Goal: Information Seeking & Learning: Understand process/instructions

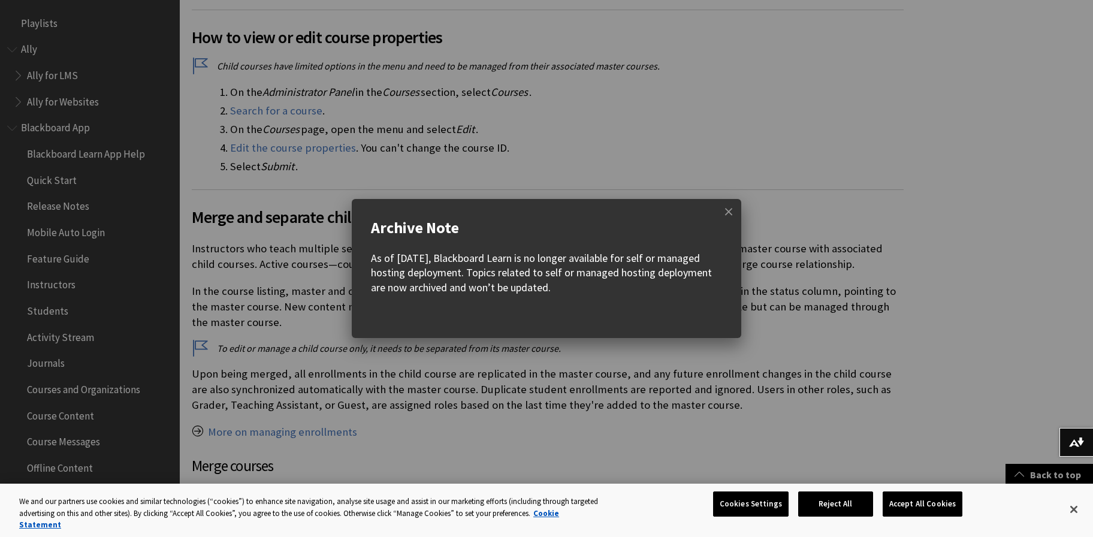
scroll to position [1484, 0]
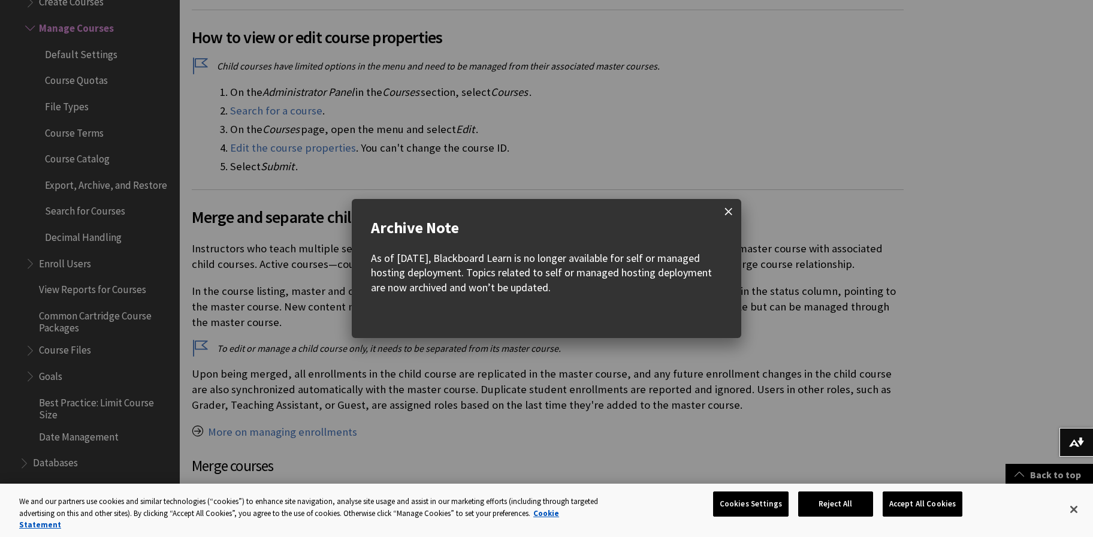
click at [727, 214] on span at bounding box center [728, 211] width 25 height 25
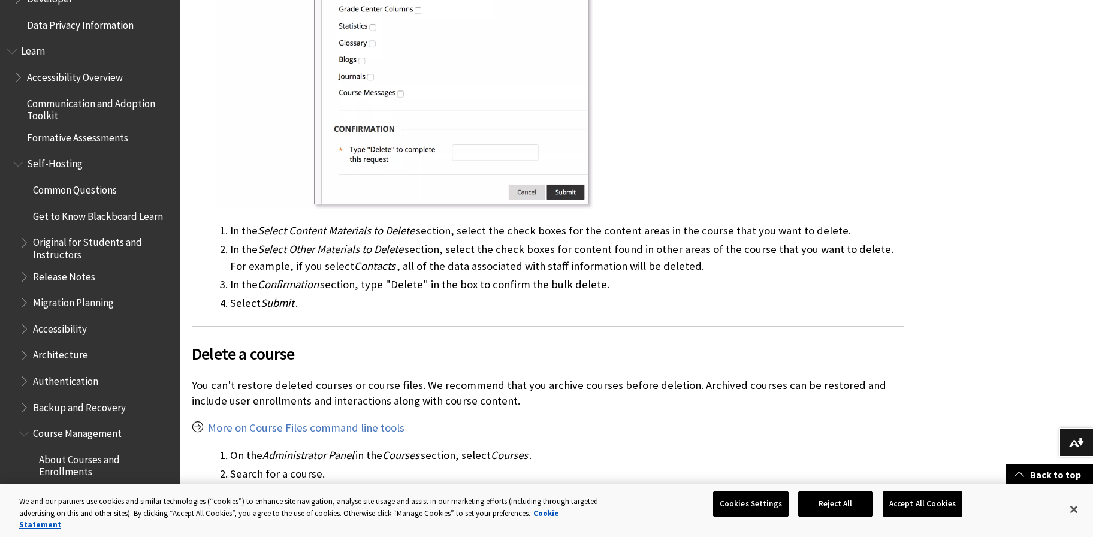
scroll to position [5773, 0]
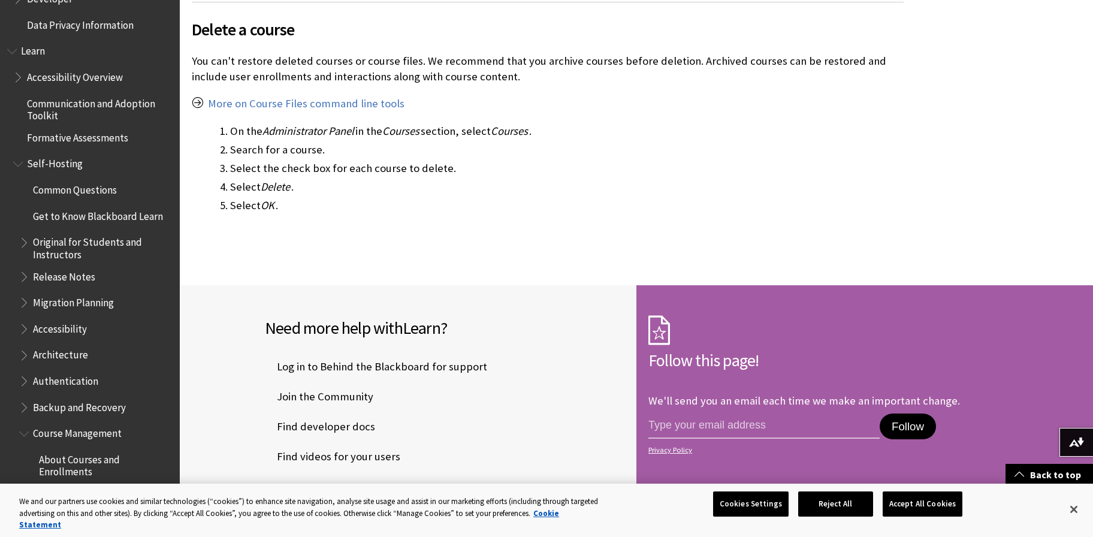
click at [16, 80] on span "Book outline for Blackboard Learn Help" at bounding box center [19, 74] width 13 height 15
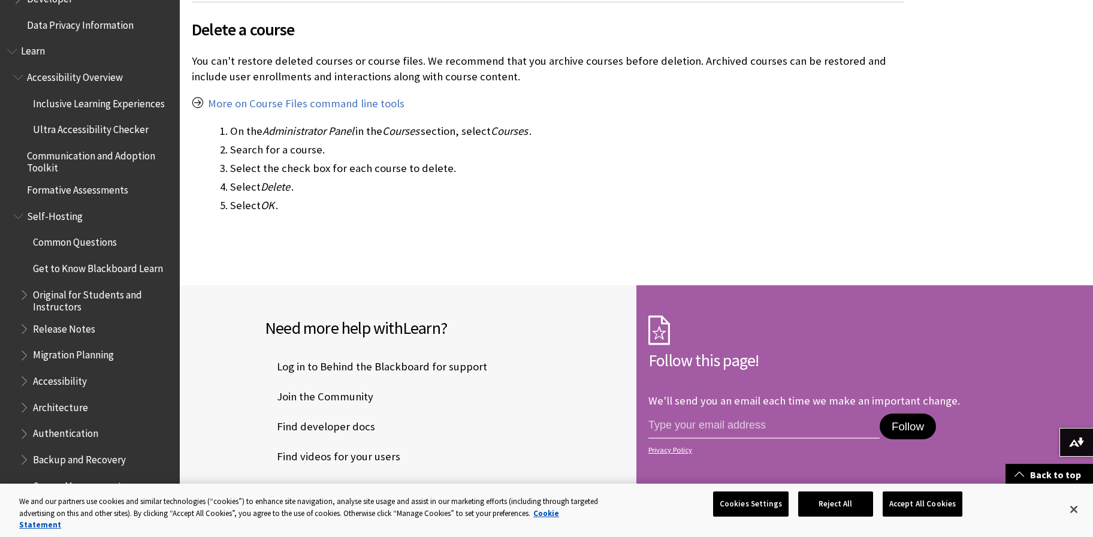
click at [10, 51] on span "Book outline for Blackboard Learn Help" at bounding box center [13, 48] width 13 height 15
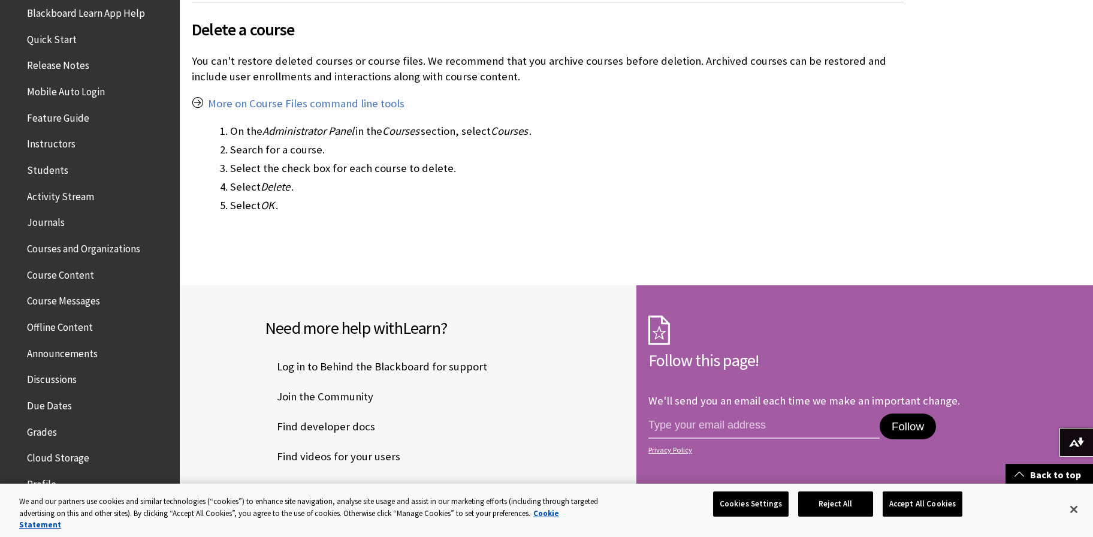
scroll to position [0, 0]
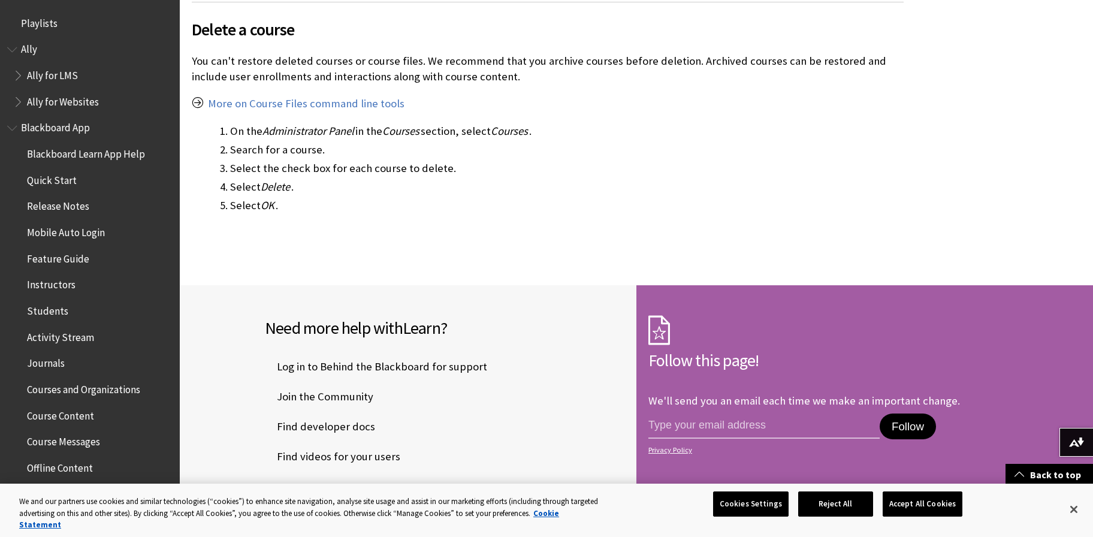
click at [11, 134] on span "Blackboard App" at bounding box center [89, 128] width 165 height 20
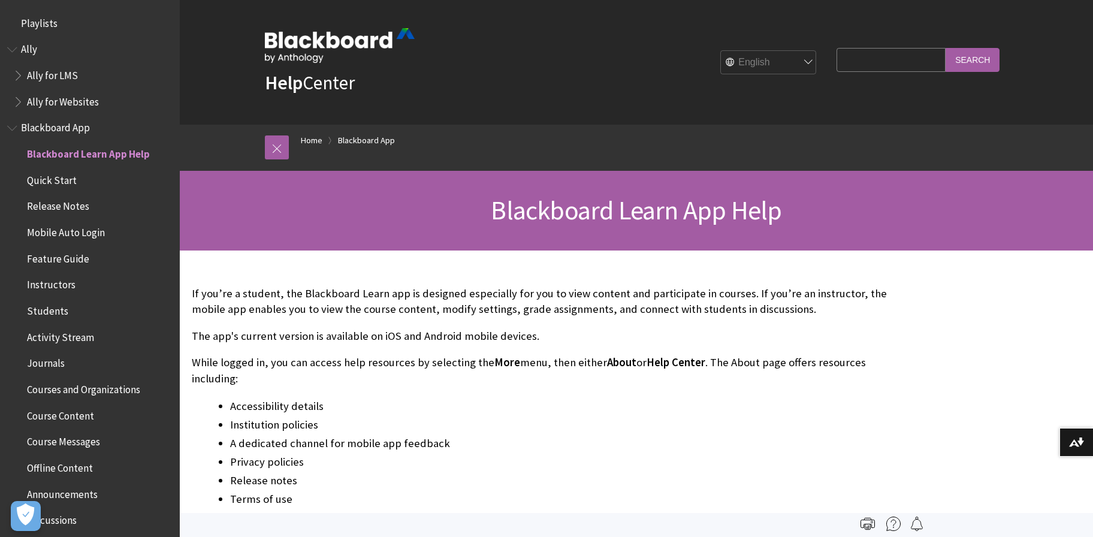
scroll to position [126, 0]
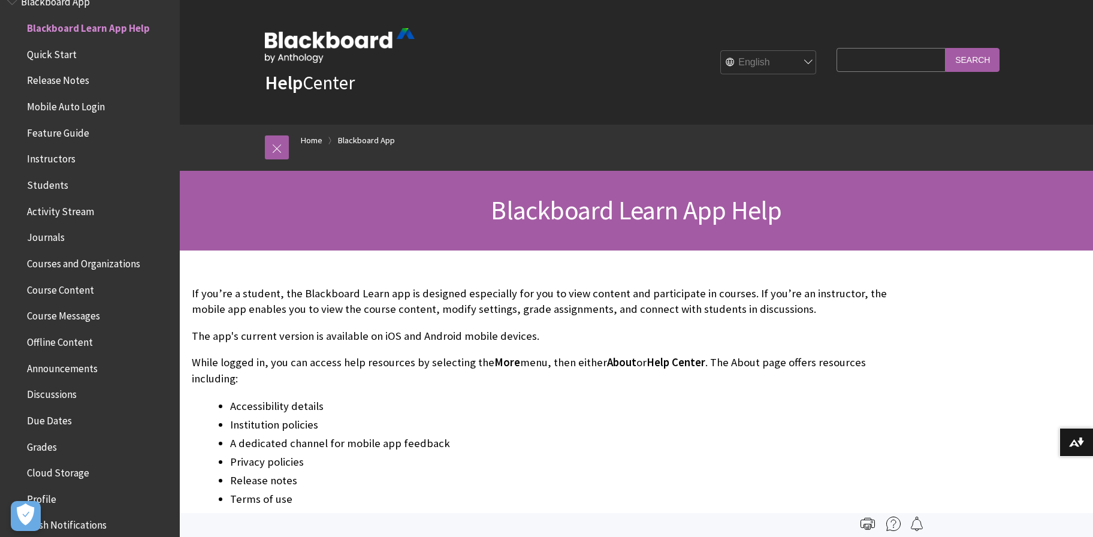
click at [313, 41] on img at bounding box center [340, 45] width 150 height 35
click at [301, 87] on strong "Help" at bounding box center [284, 83] width 38 height 24
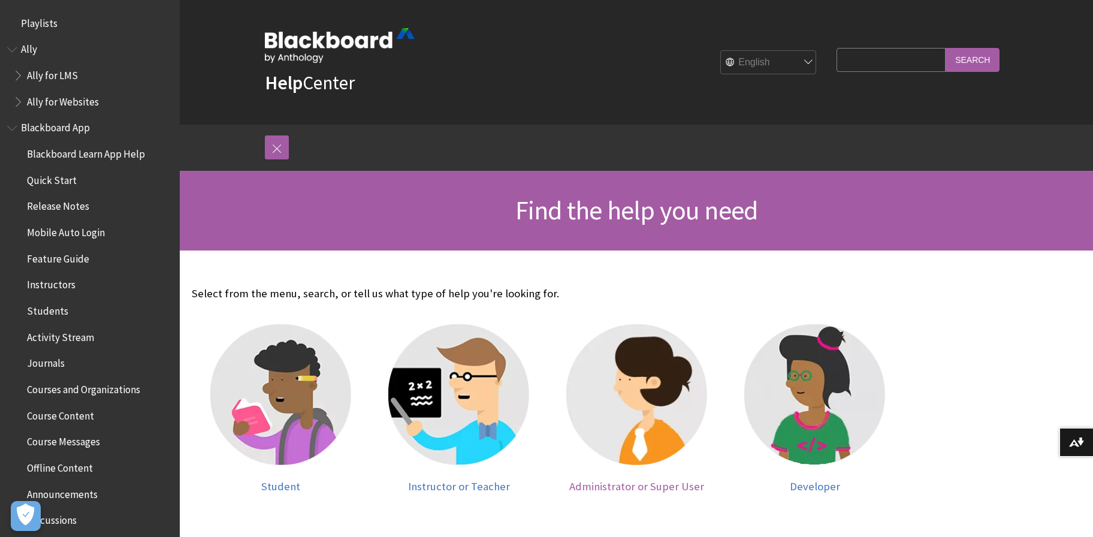
click at [642, 464] on img at bounding box center [636, 394] width 141 height 141
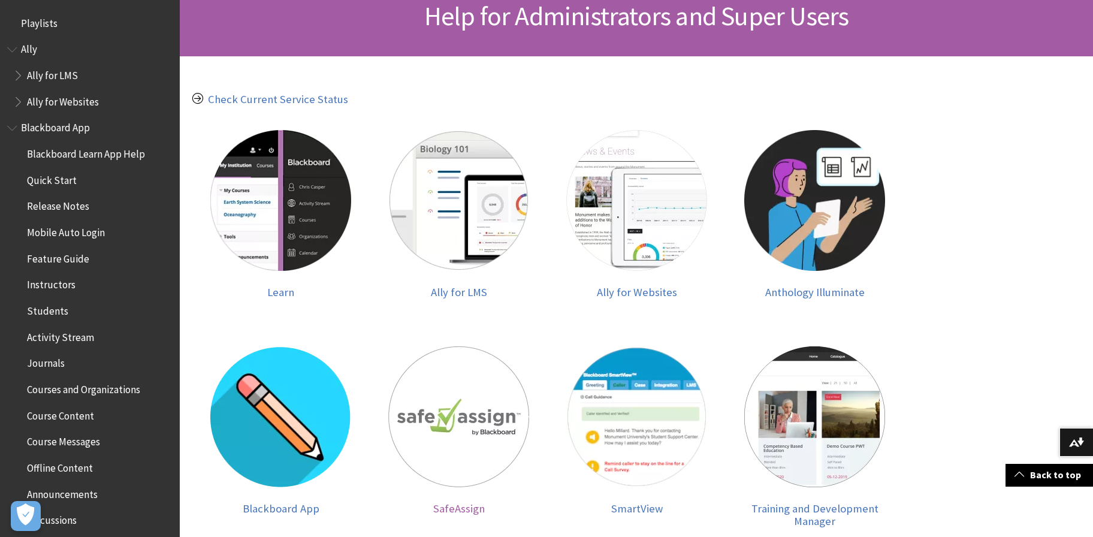
scroll to position [129, 0]
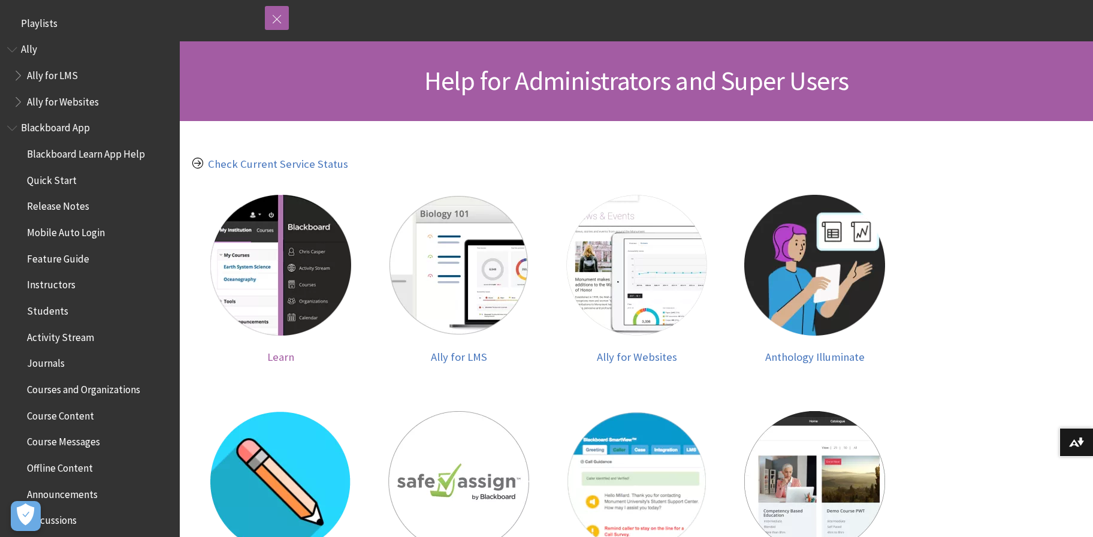
click at [280, 353] on span "Learn" at bounding box center [280, 357] width 27 height 14
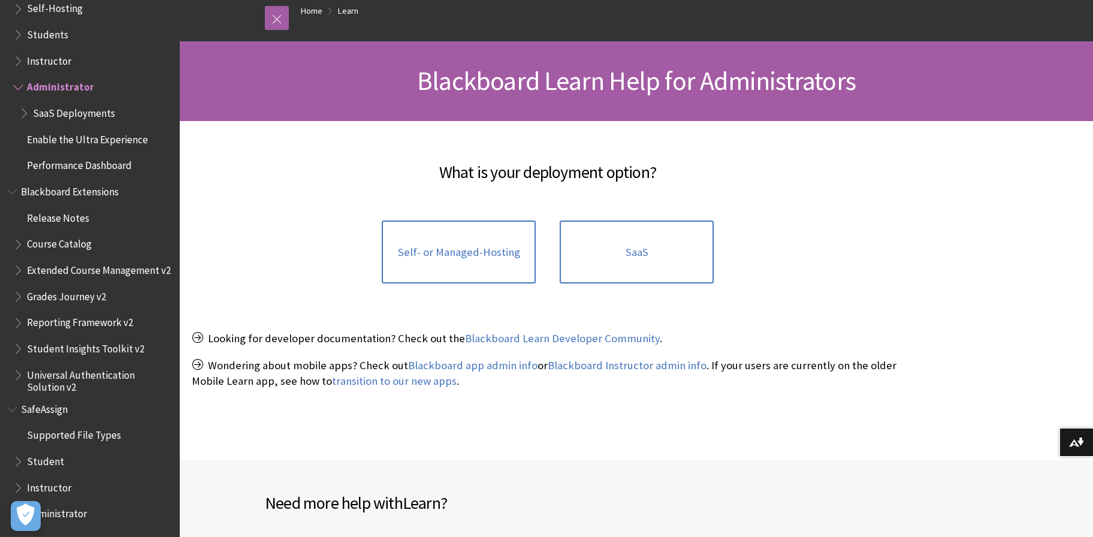
scroll to position [194, 0]
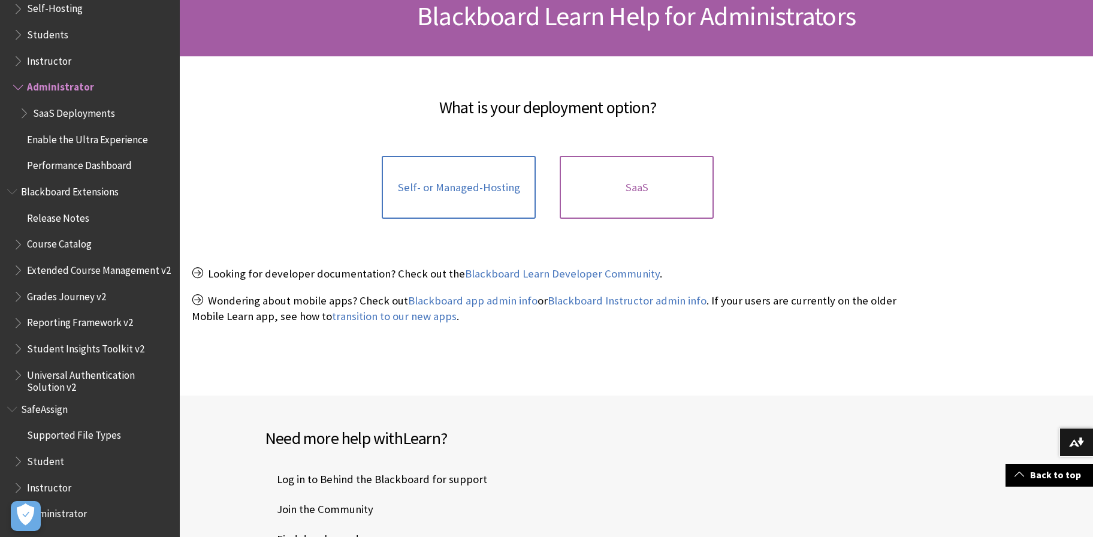
click at [604, 203] on link "SaaS" at bounding box center [636, 187] width 154 height 63
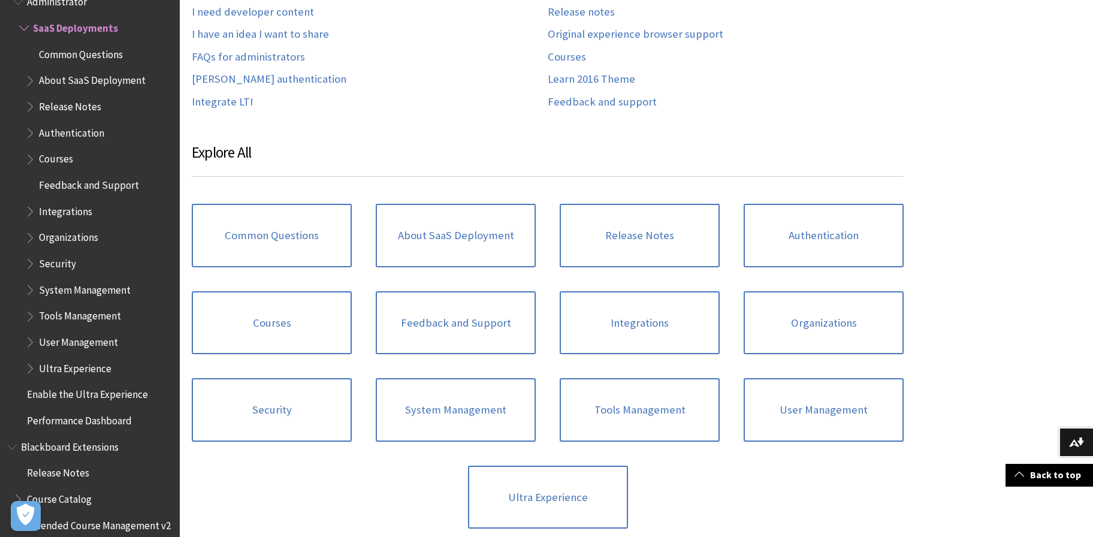
scroll to position [454, 0]
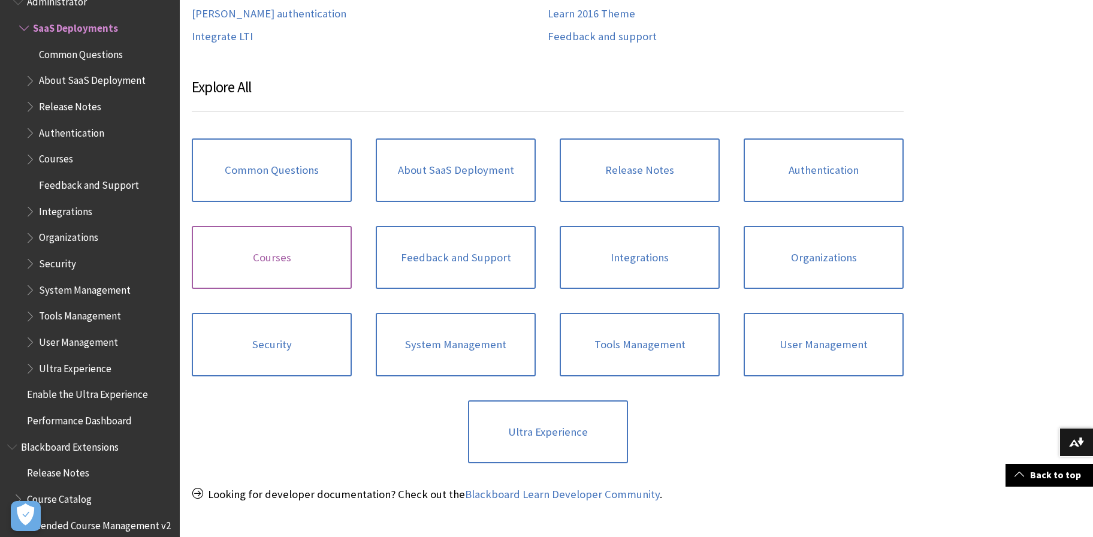
click at [256, 256] on link "Courses" at bounding box center [272, 257] width 160 height 63
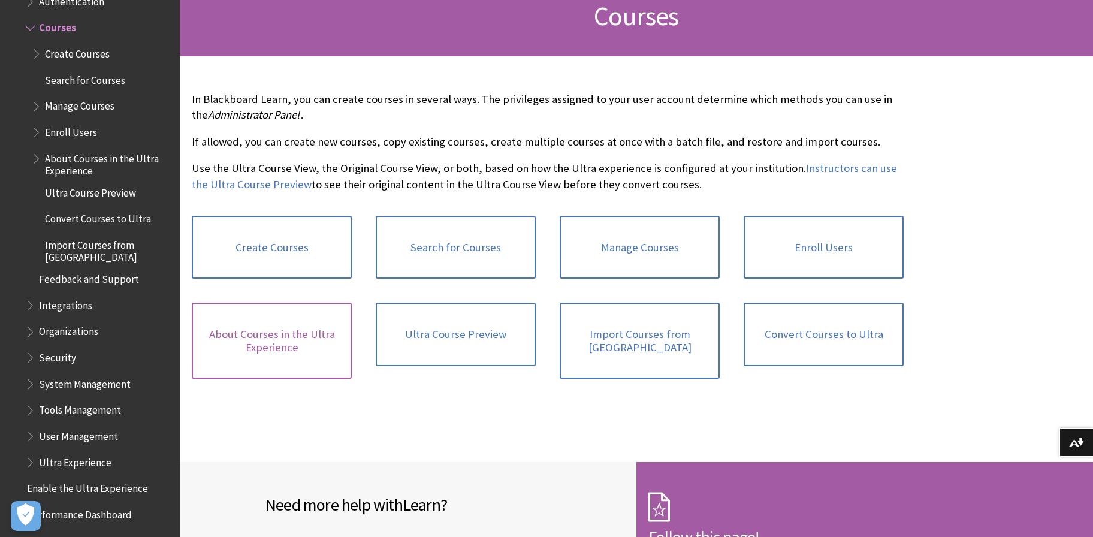
scroll to position [259, 0]
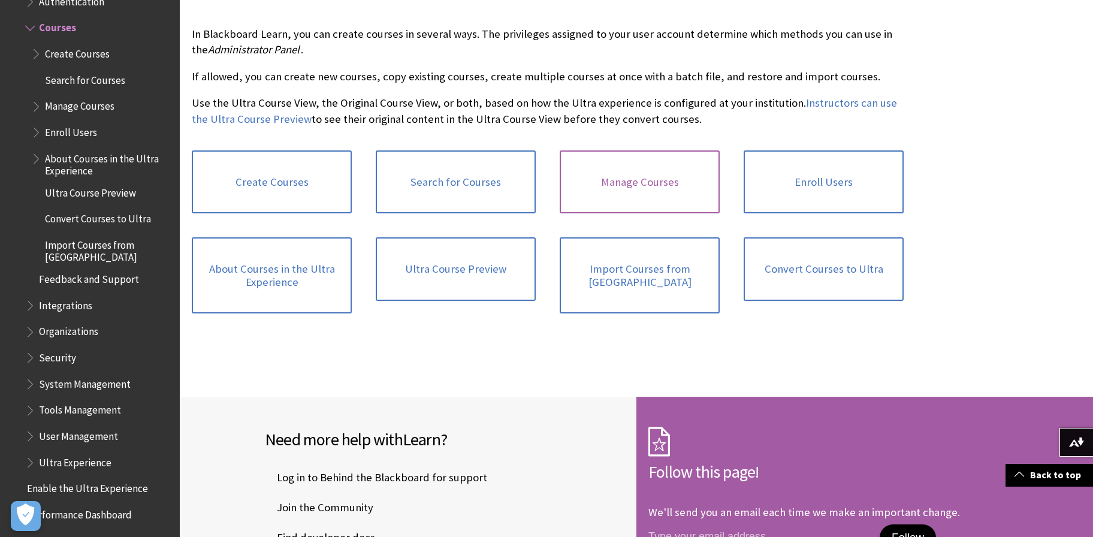
click at [640, 181] on link "Manage Courses" at bounding box center [639, 181] width 160 height 63
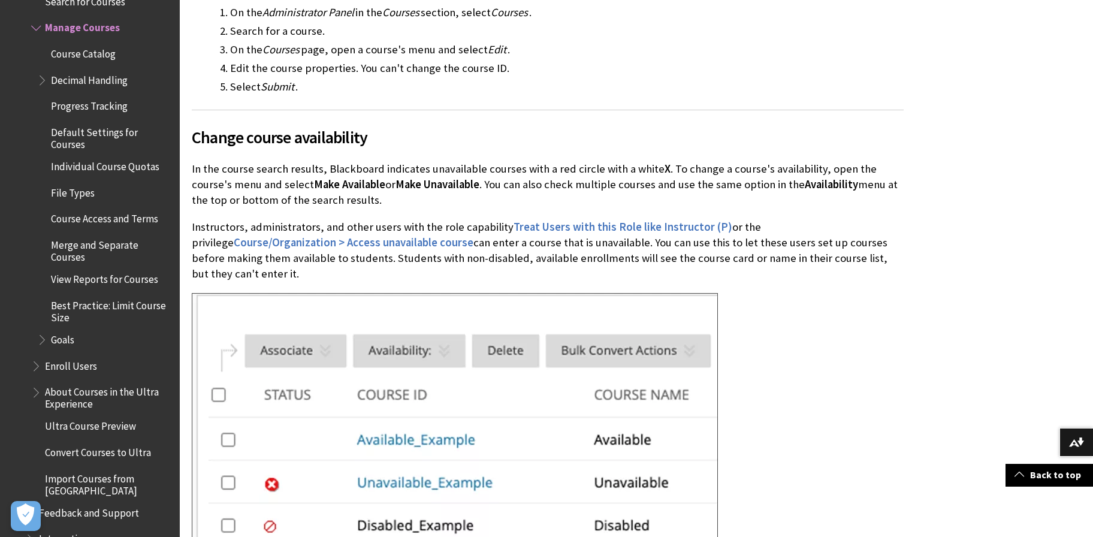
scroll to position [908, 0]
